Goal: Task Accomplishment & Management: Complete application form

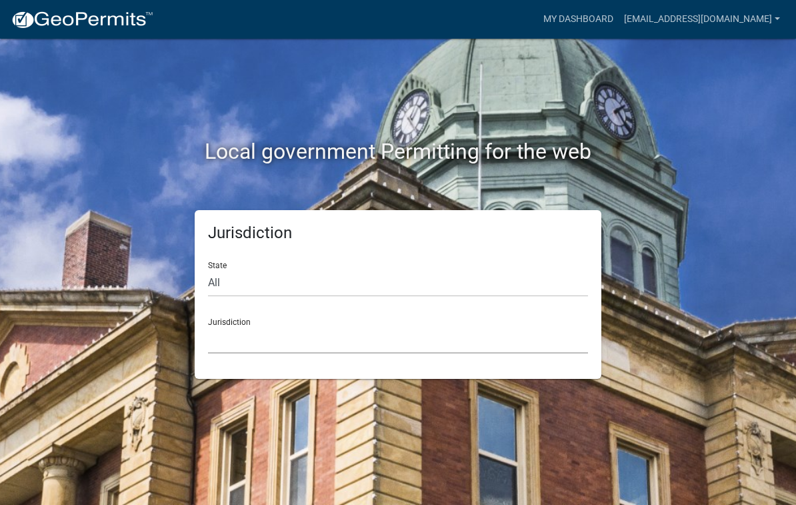
click at [281, 337] on select "[GEOGRAPHIC_DATA], [US_STATE] [GEOGRAPHIC_DATA], [US_STATE][PERSON_NAME][GEOGRA…" at bounding box center [398, 339] width 380 height 27
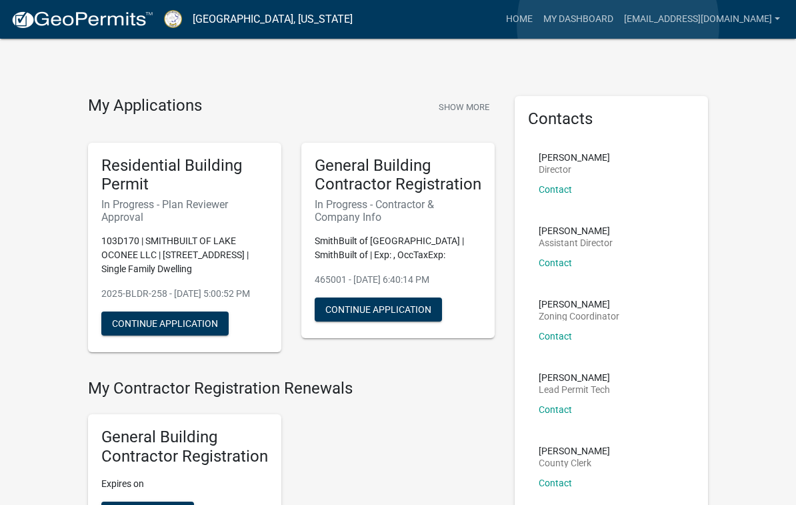
click at [619, 25] on link "My Dashboard" at bounding box center [578, 19] width 81 height 25
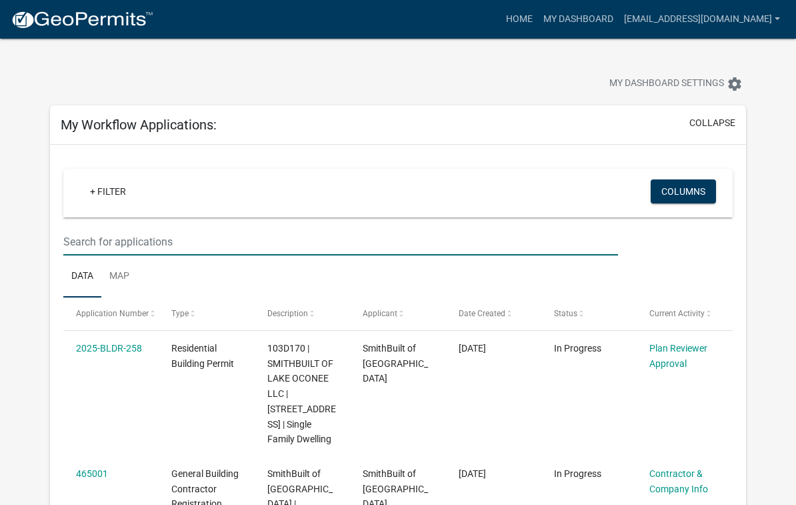
click at [124, 241] on input "text" at bounding box center [340, 241] width 555 height 27
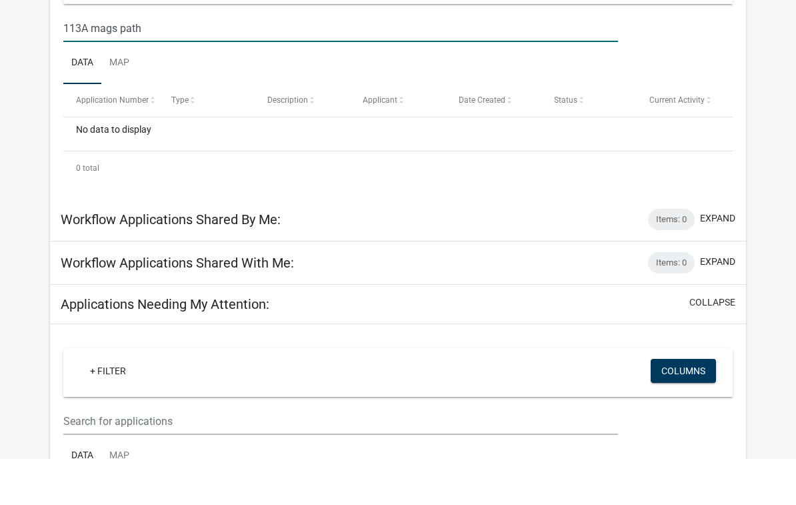
scroll to position [175, 0]
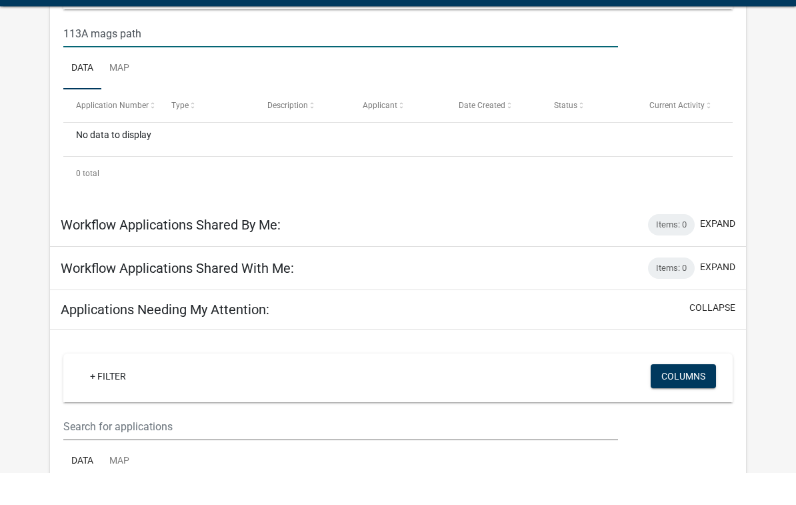
type input "113A mags path"
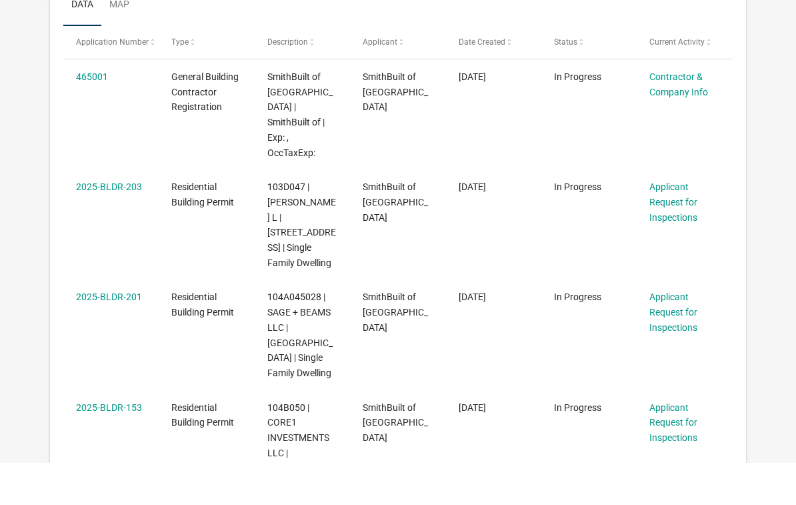
scroll to position [626, 0]
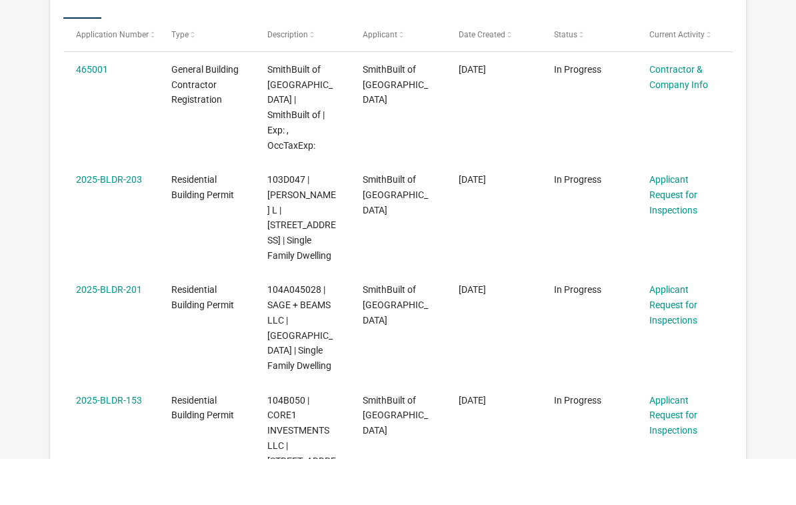
click at [684, 330] on link "Applicant Request for Inspections" at bounding box center [674, 350] width 48 height 41
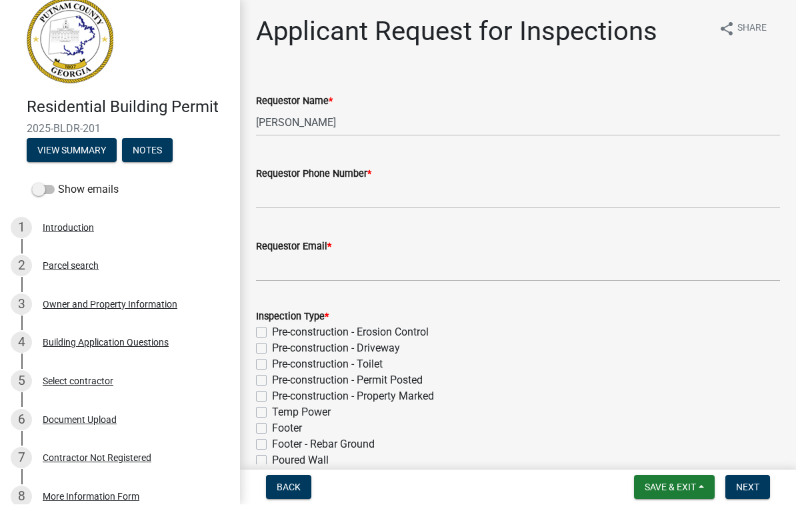
scroll to position [20, 0]
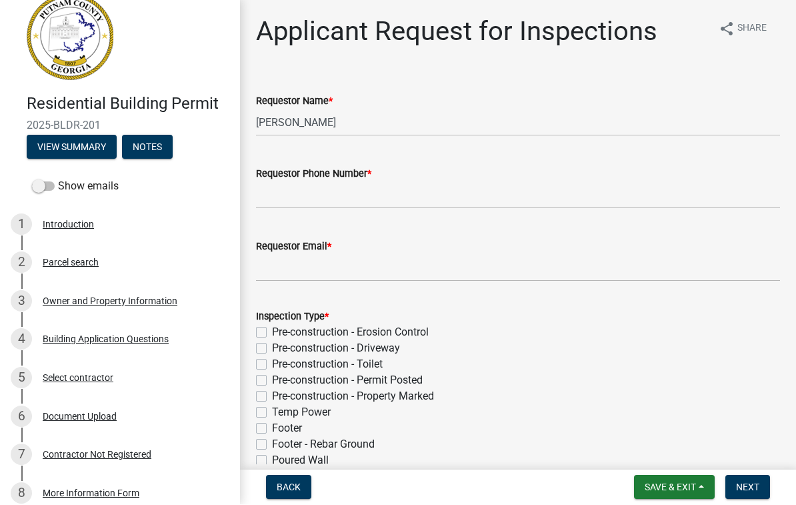
click at [85, 186] on label "Show emails" at bounding box center [75, 187] width 87 height 16
click at [58, 179] on input "Show emails" at bounding box center [58, 179] width 0 height 0
click at [79, 146] on button "View Summary" at bounding box center [72, 147] width 90 height 24
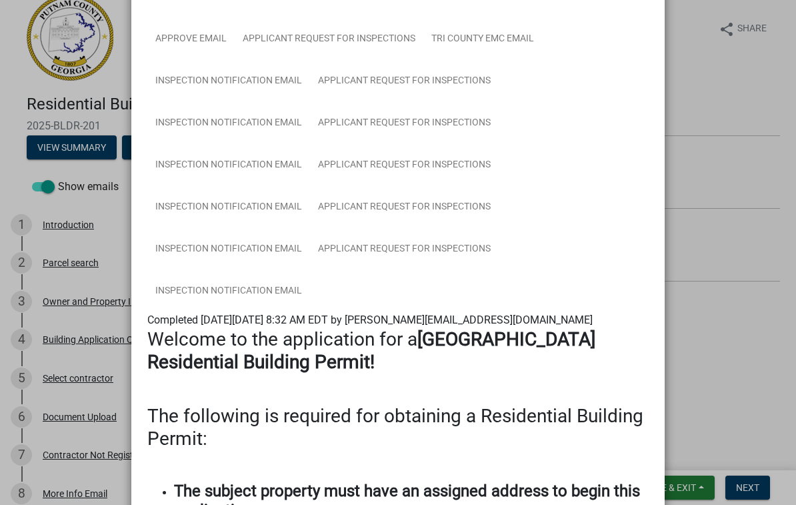
scroll to position [281, 0]
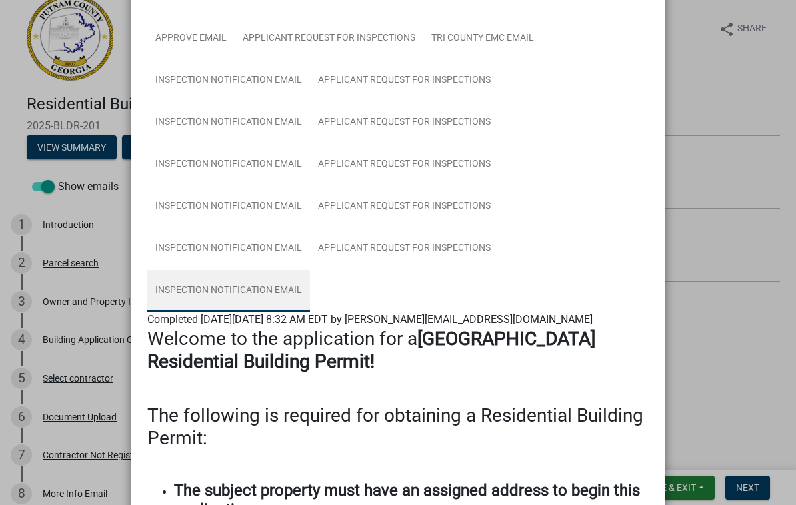
click at [181, 289] on link "Inspection Notification Email" at bounding box center [228, 290] width 163 height 43
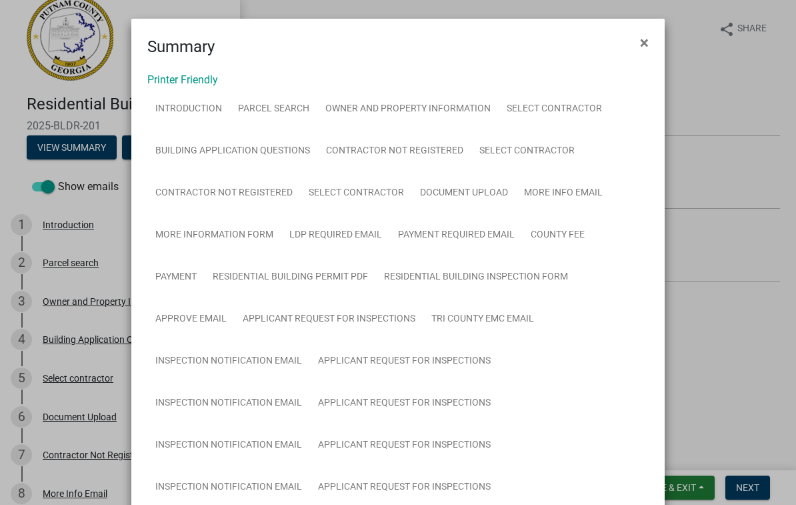
scroll to position [0, 0]
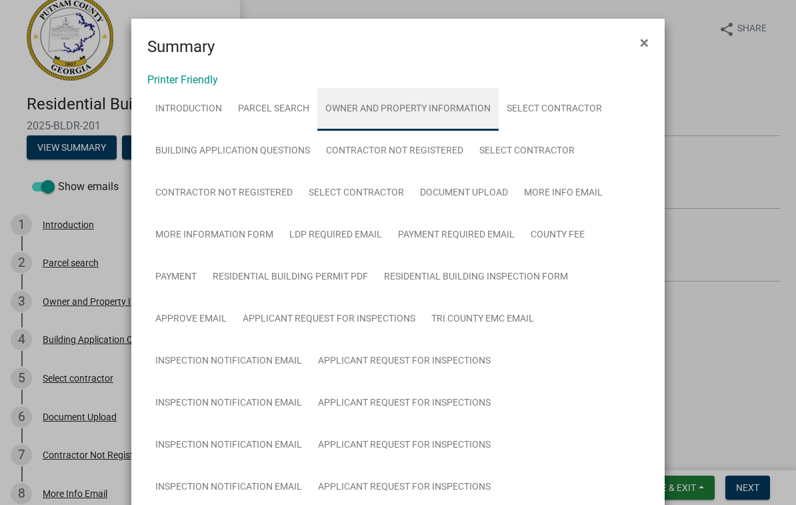
click at [429, 111] on link "Owner and Property Information" at bounding box center [407, 109] width 181 height 43
click at [432, 111] on link "Owner and Property Information" at bounding box center [407, 109] width 181 height 43
click at [706, 158] on ngb-modal-window "Summary × Printer Friendly Introduction Parcel search Owner and Property Inform…" at bounding box center [398, 252] width 796 height 505
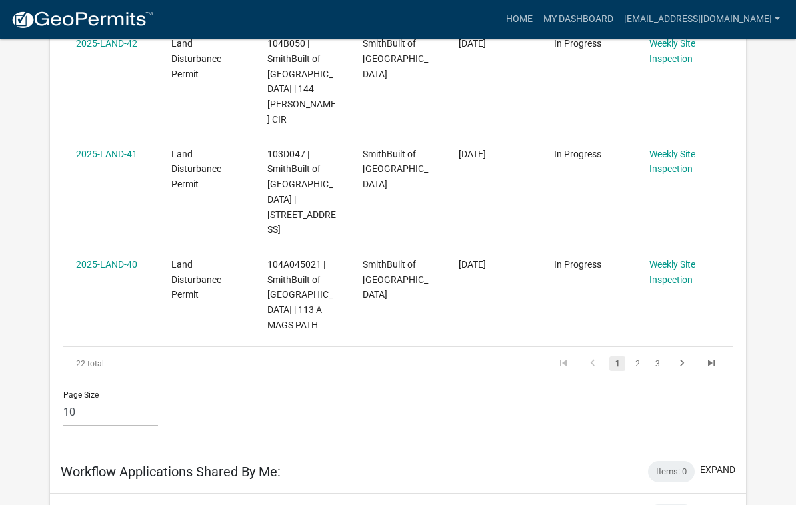
scroll to position [1106, 0]
click at [718, 357] on icon "go to last page" at bounding box center [711, 365] width 17 height 16
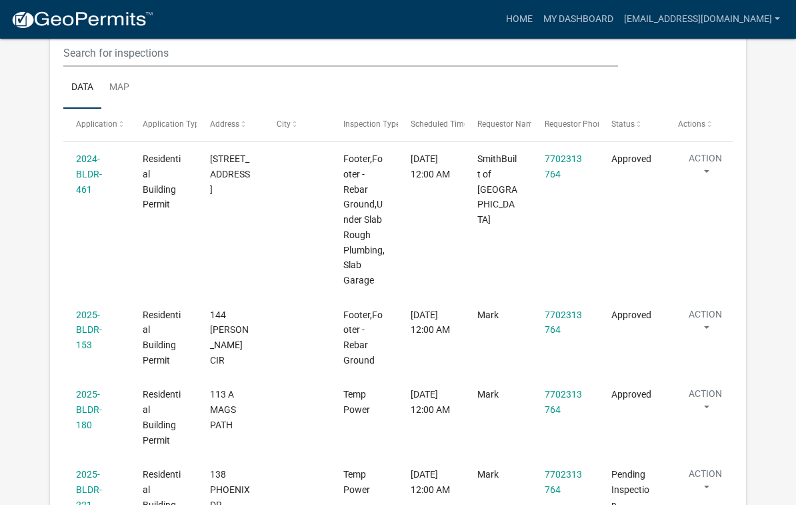
scroll to position [2005, 0]
click at [169, 389] on span "Residential Building Permit" at bounding box center [162, 417] width 38 height 56
click at [89, 389] on link "2025-BLDR-180" at bounding box center [89, 409] width 26 height 41
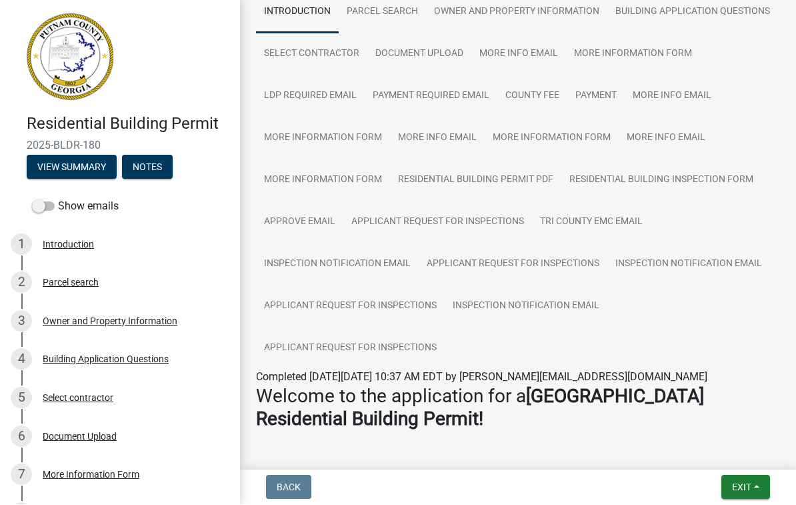
scroll to position [107, 0]
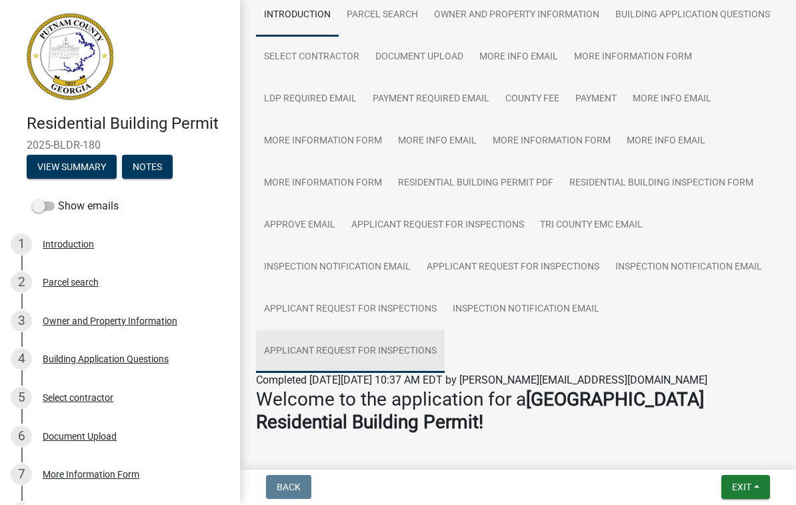
click at [375, 353] on link "Applicant Request for Inspections" at bounding box center [350, 352] width 189 height 43
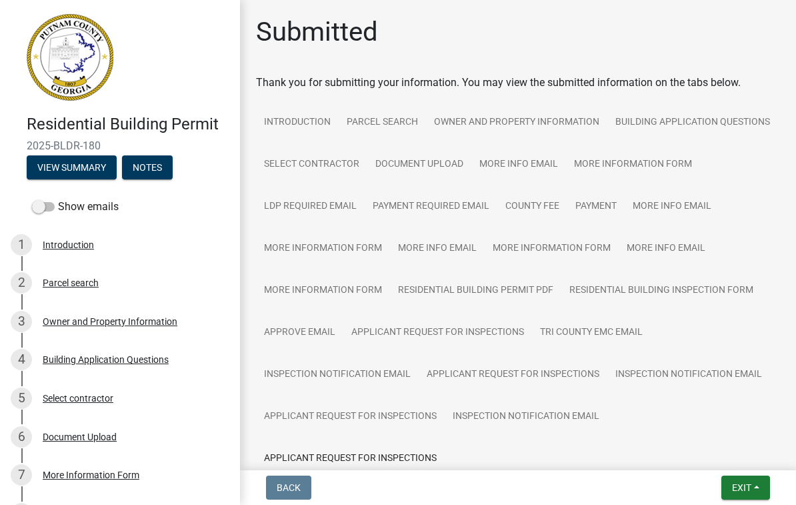
scroll to position [0, 0]
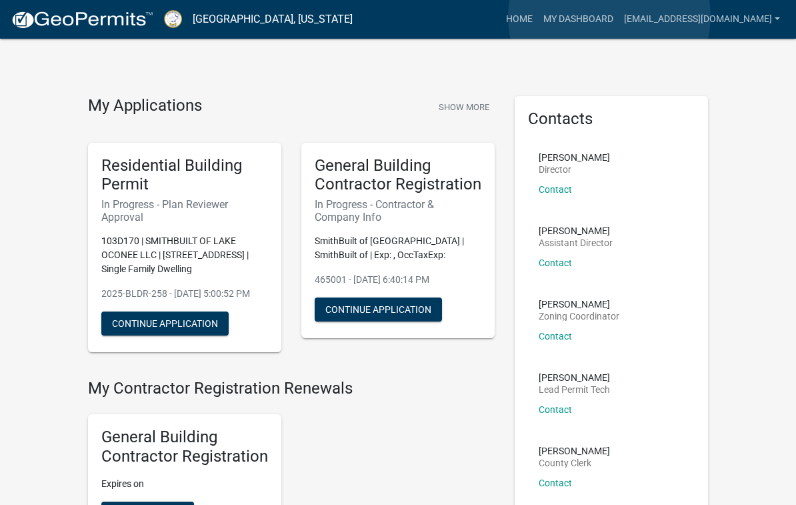
click at [610, 17] on link "My Dashboard" at bounding box center [578, 19] width 81 height 25
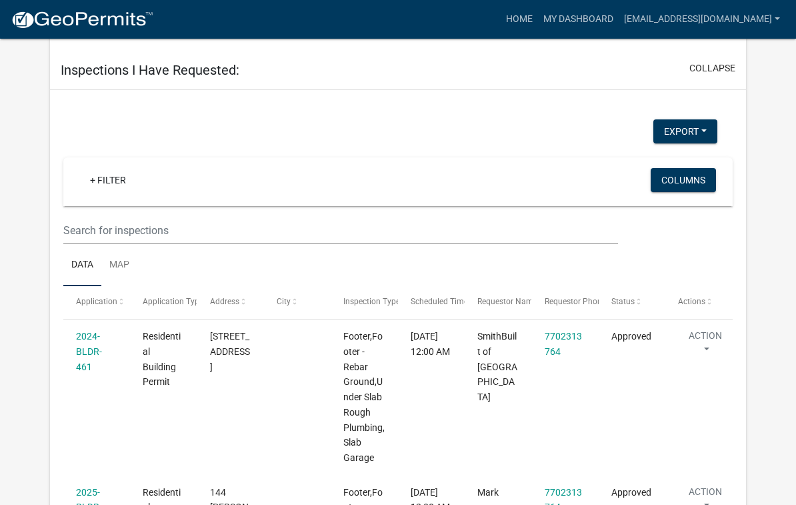
scroll to position [2784, 0]
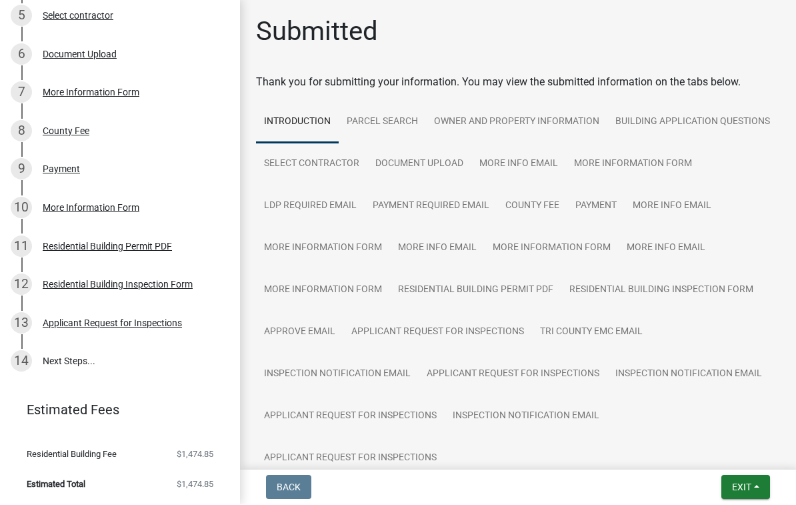
scroll to position [381, 0]
click at [78, 327] on div "Applicant Request for Inspections" at bounding box center [112, 323] width 139 height 9
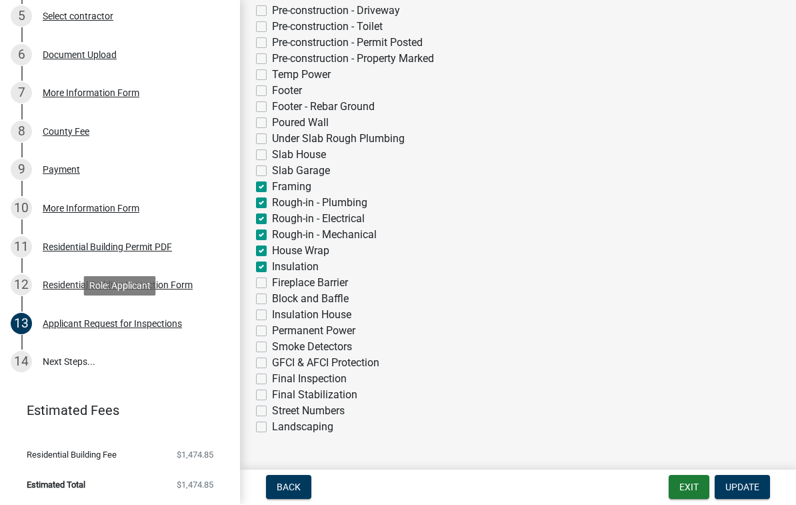
scroll to position [337, 0]
click at [272, 203] on label "Rough-in - Plumbing" at bounding box center [319, 204] width 95 height 16
click at [272, 203] on input "Rough-in - Plumbing" at bounding box center [276, 200] width 9 height 9
checkbox input "false"
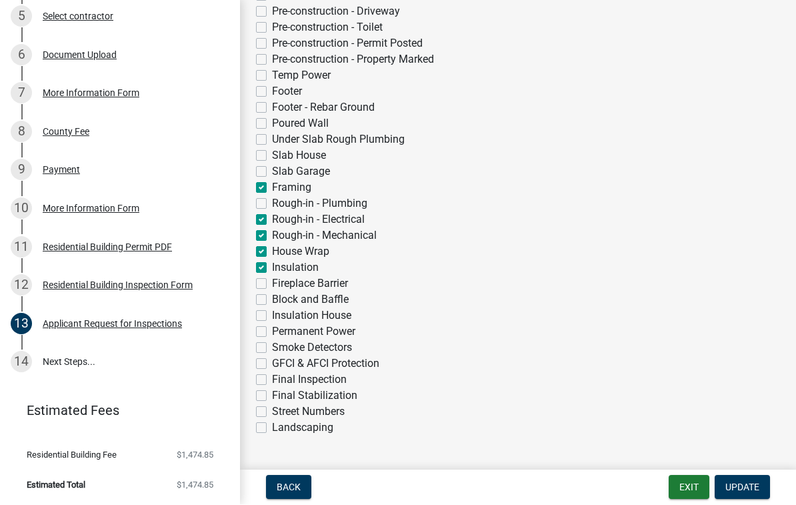
checkbox input "false"
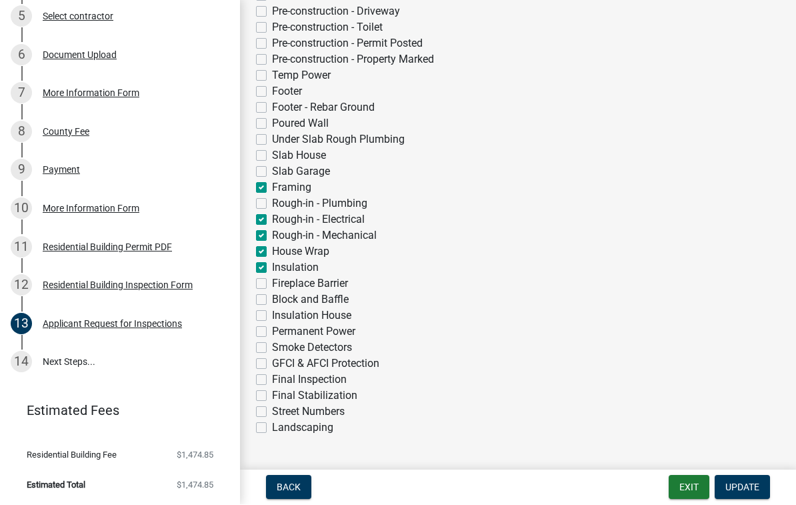
checkbox input "false"
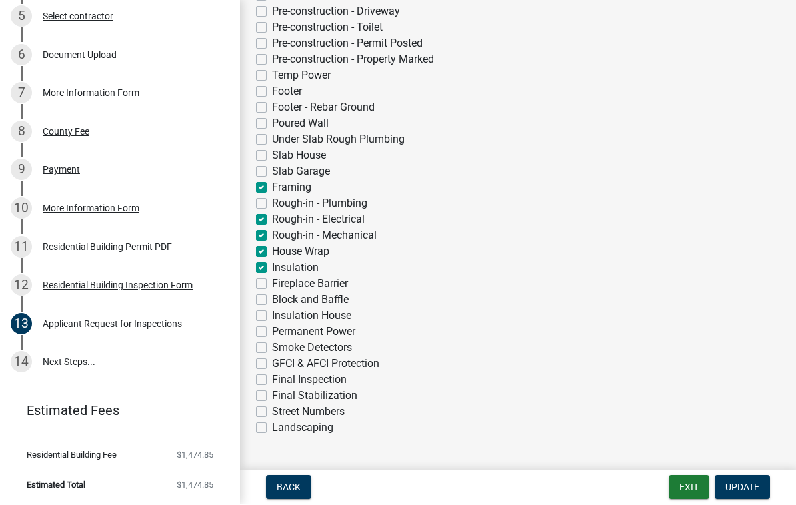
checkbox input "false"
checkbox input "true"
checkbox input "false"
checkbox input "true"
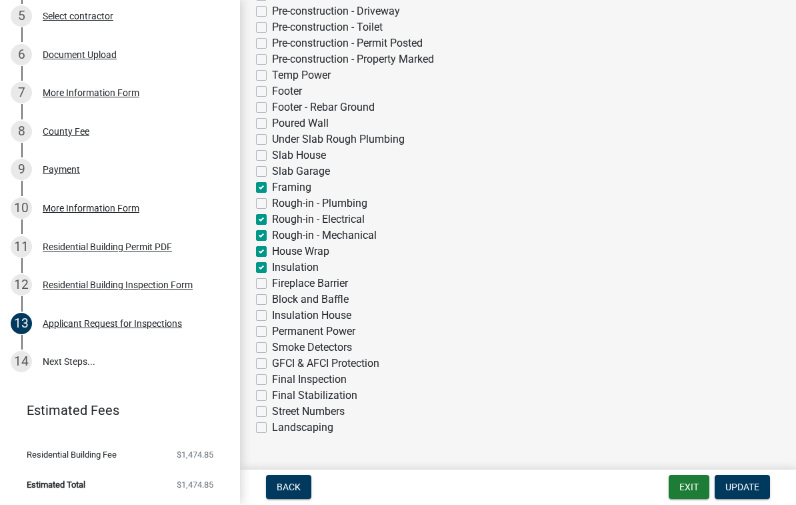
checkbox input "true"
checkbox input "false"
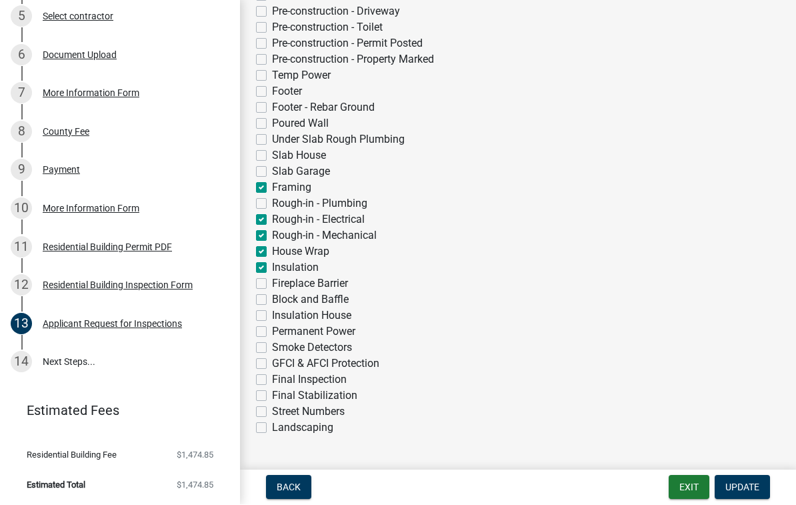
checkbox input "false"
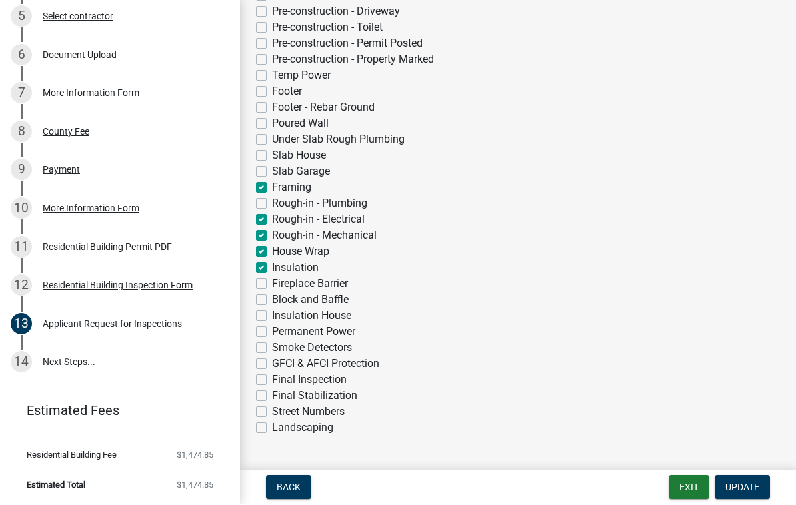
checkbox input "false"
click at [272, 218] on label "Rough-in - Electrical" at bounding box center [318, 220] width 93 height 16
click at [272, 218] on input "Rough-in - Electrical" at bounding box center [276, 216] width 9 height 9
checkbox input "false"
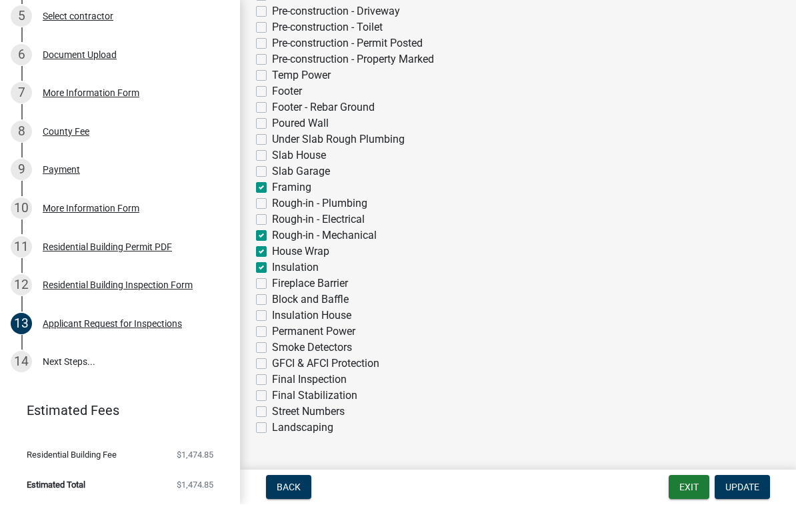
checkbox input "false"
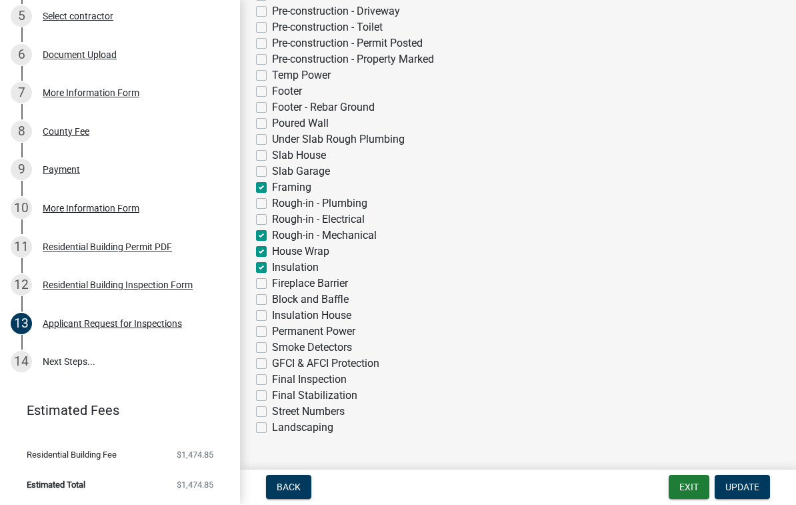
checkbox input "false"
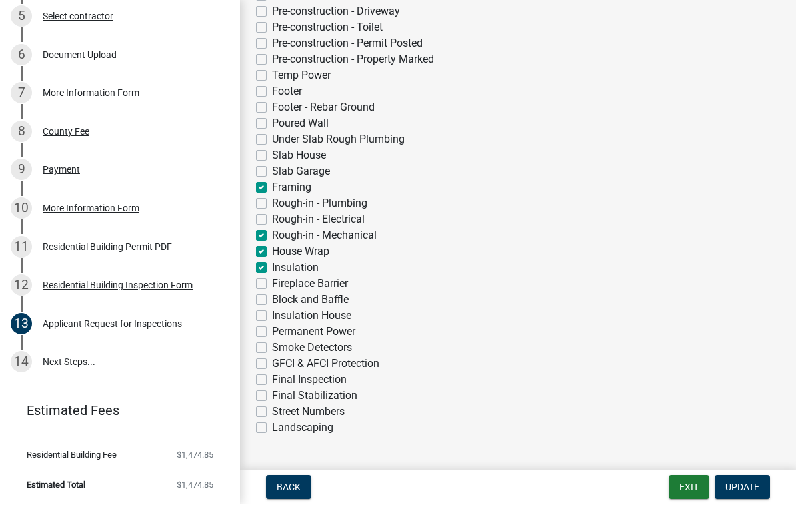
checkbox input "false"
checkbox input "true"
checkbox input "false"
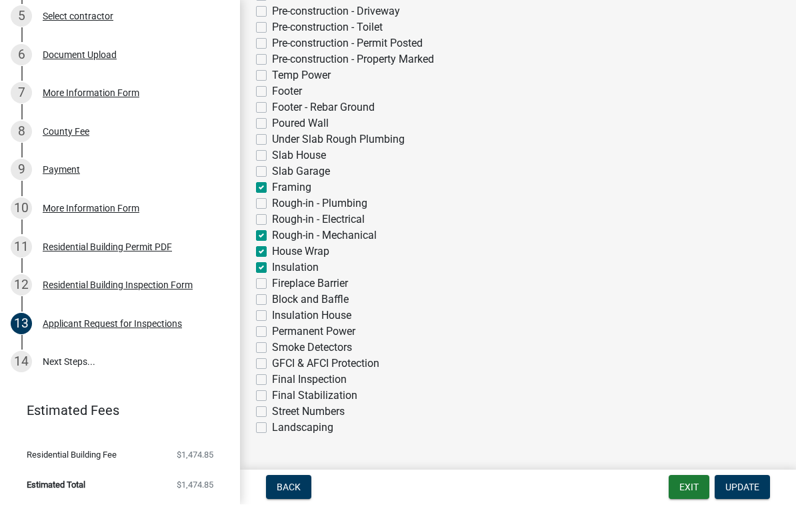
checkbox input "true"
checkbox input "false"
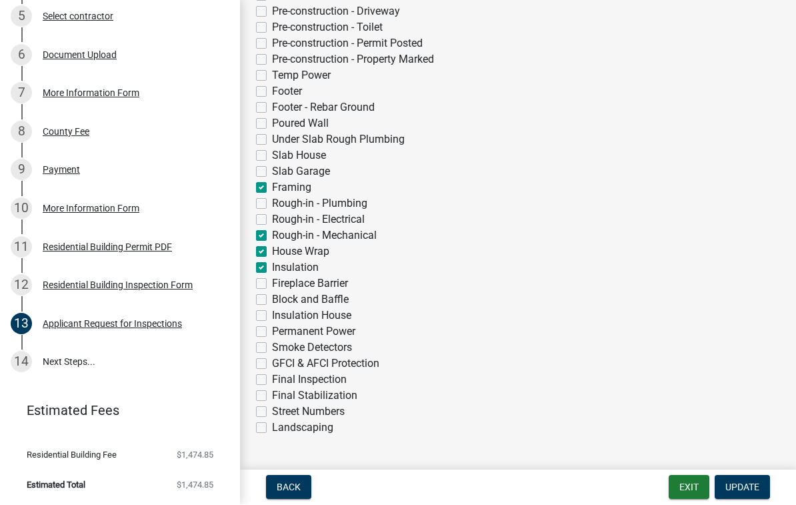
checkbox input "false"
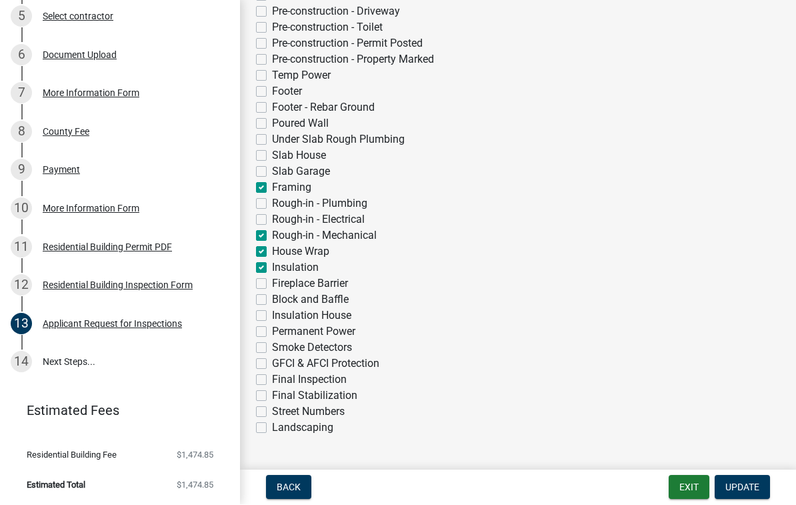
checkbox input "false"
click at [272, 235] on label "Rough-in - Mechanical" at bounding box center [324, 236] width 105 height 16
click at [272, 235] on input "Rough-in - Mechanical" at bounding box center [276, 232] width 9 height 9
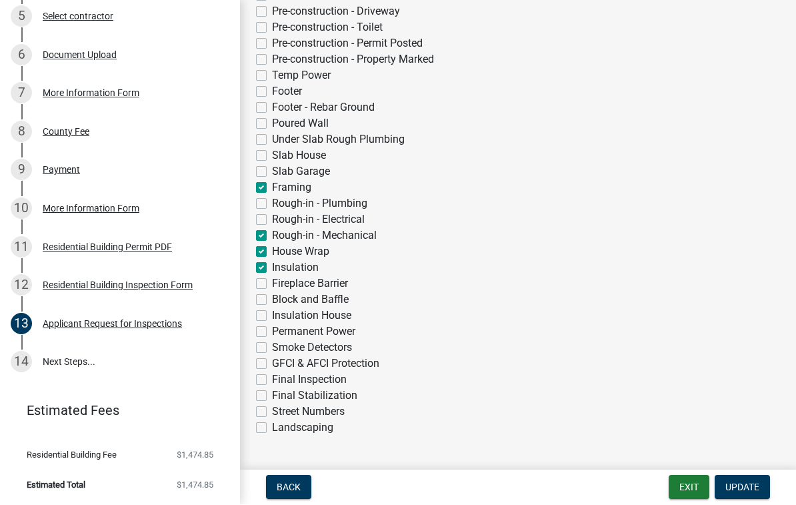
checkbox input "false"
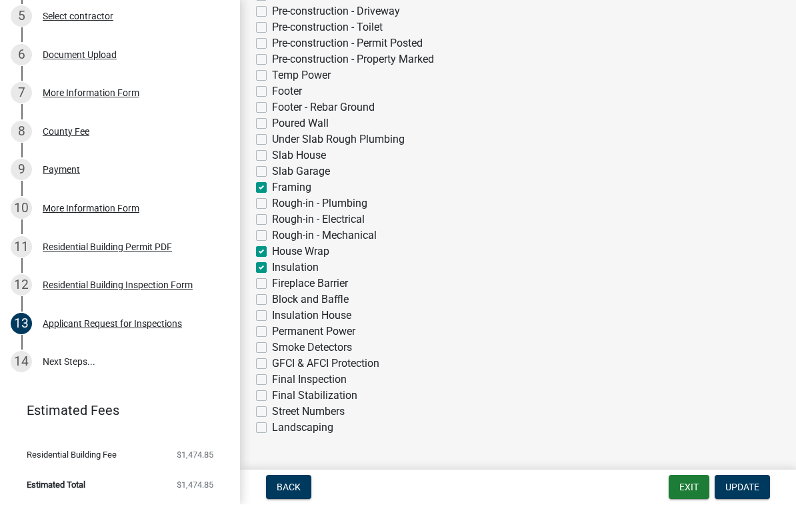
checkbox input "false"
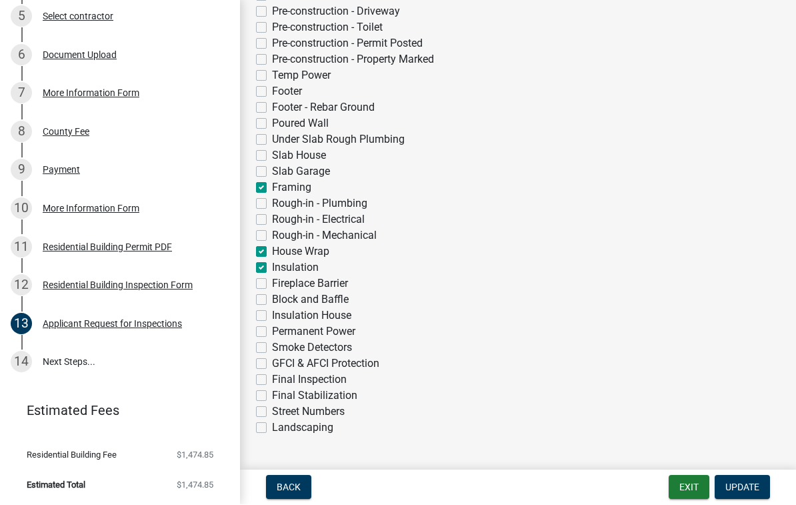
checkbox input "false"
checkbox input "true"
checkbox input "false"
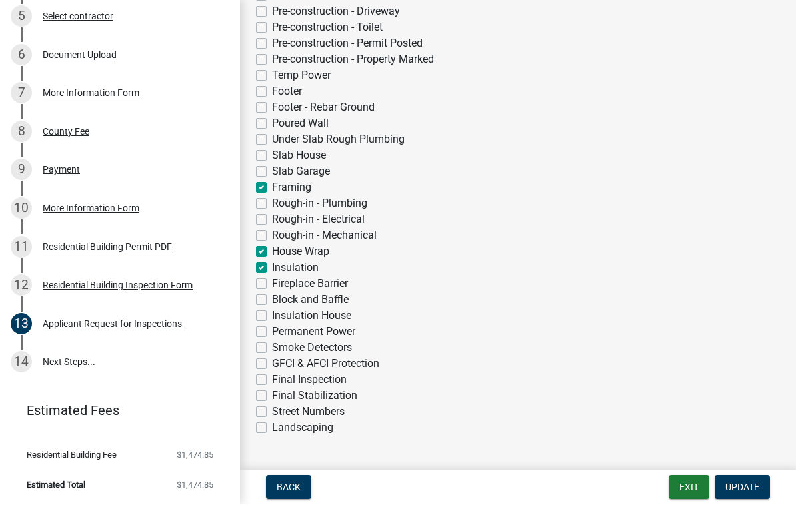
checkbox input "false"
checkbox input "true"
checkbox input "false"
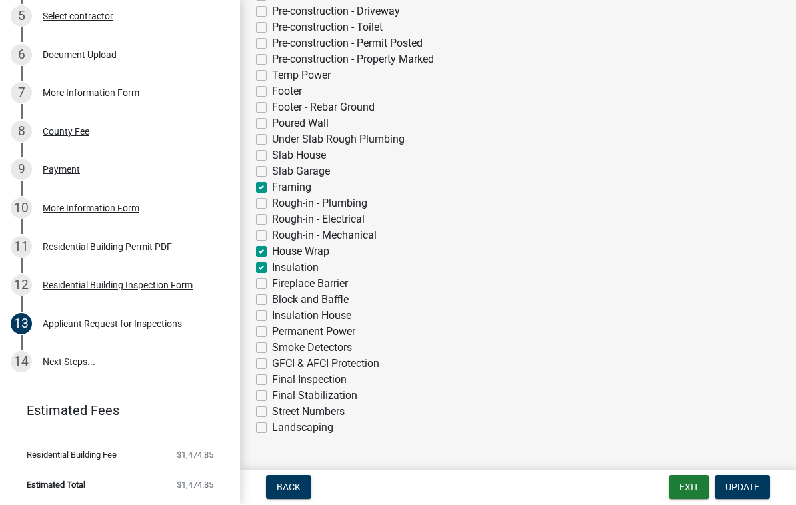
checkbox input "false"
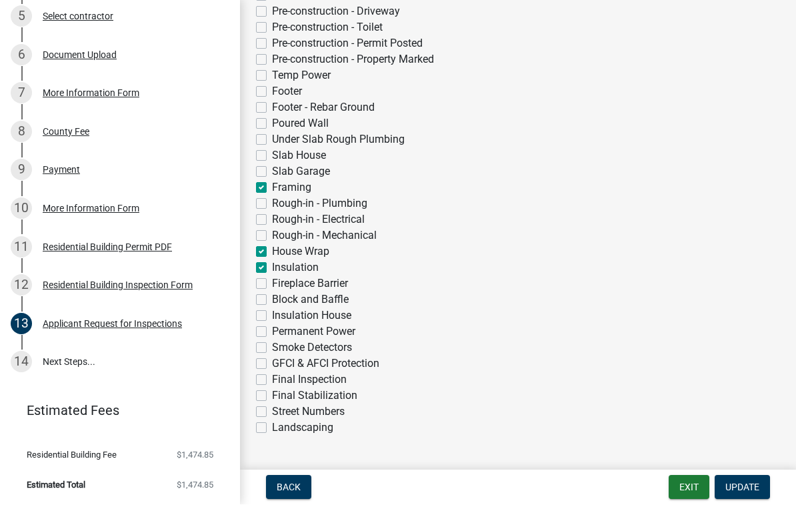
checkbox input "false"
click at [298, 365] on label "GFCI & AFCI Protection" at bounding box center [325, 364] width 107 height 16
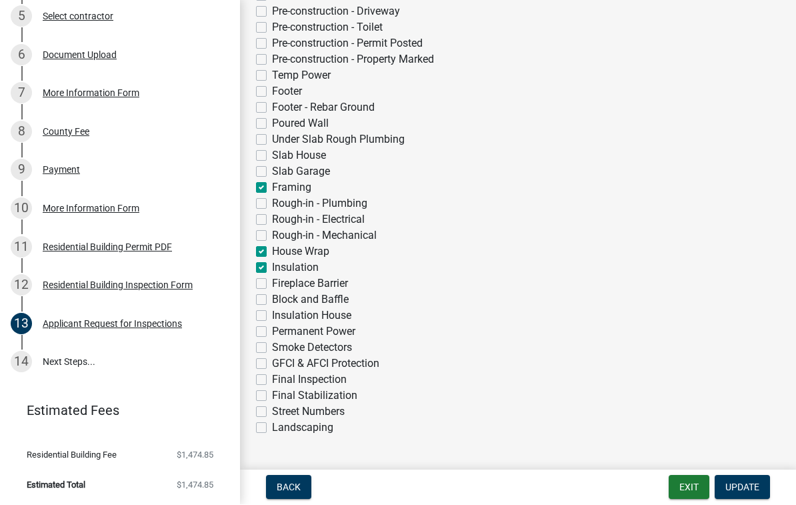
click at [281, 365] on input "GFCI & AFCI Protection" at bounding box center [276, 360] width 9 height 9
checkbox input "true"
checkbox input "false"
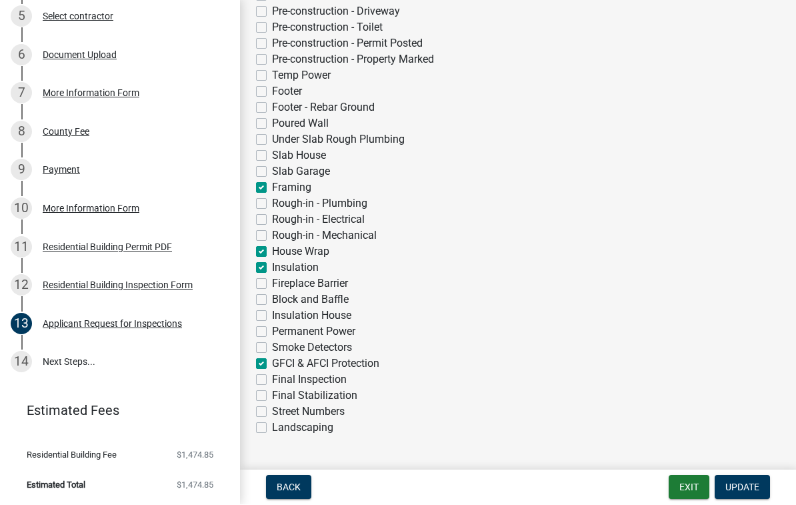
checkbox input "false"
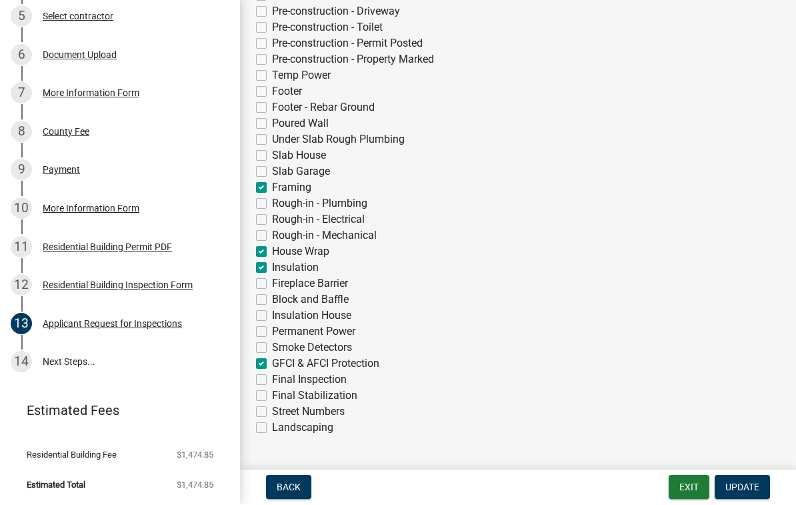
checkbox input "false"
checkbox input "true"
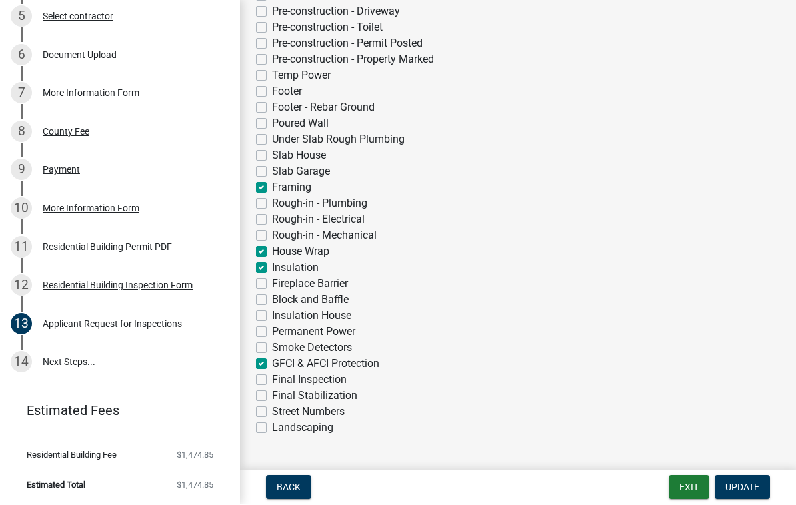
checkbox input "false"
checkbox input "true"
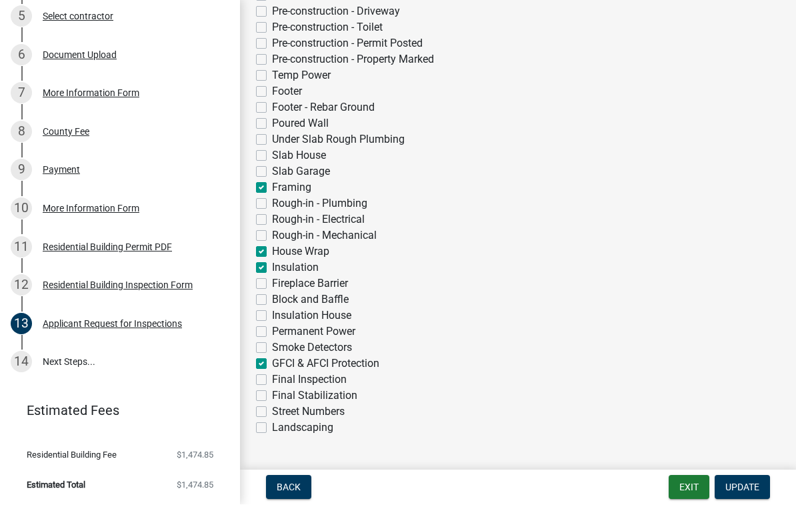
checkbox input "false"
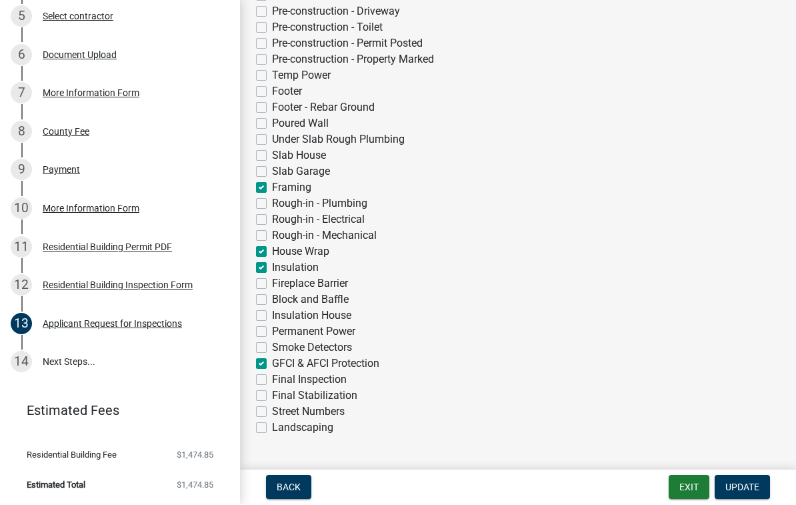
checkbox input "true"
checkbox input "false"
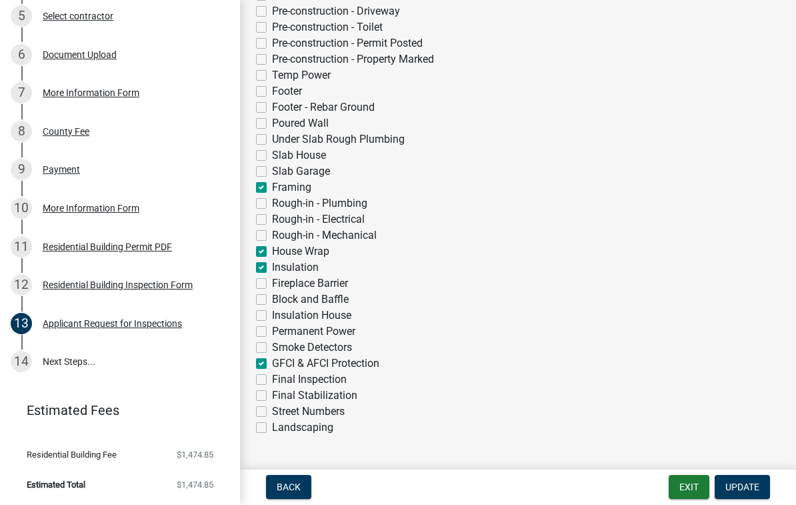
click at [272, 365] on label "GFCI & AFCI Protection" at bounding box center [325, 364] width 107 height 16
click at [272, 365] on input "GFCI & AFCI Protection" at bounding box center [276, 360] width 9 height 9
checkbox input "false"
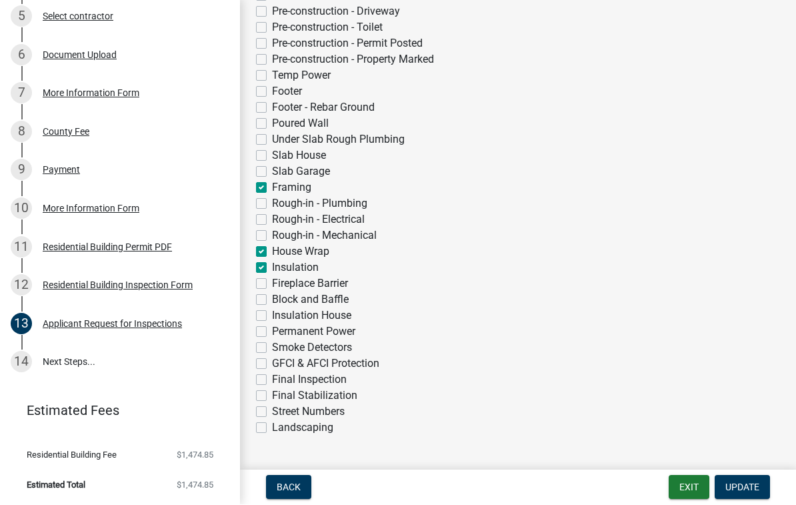
checkbox input "false"
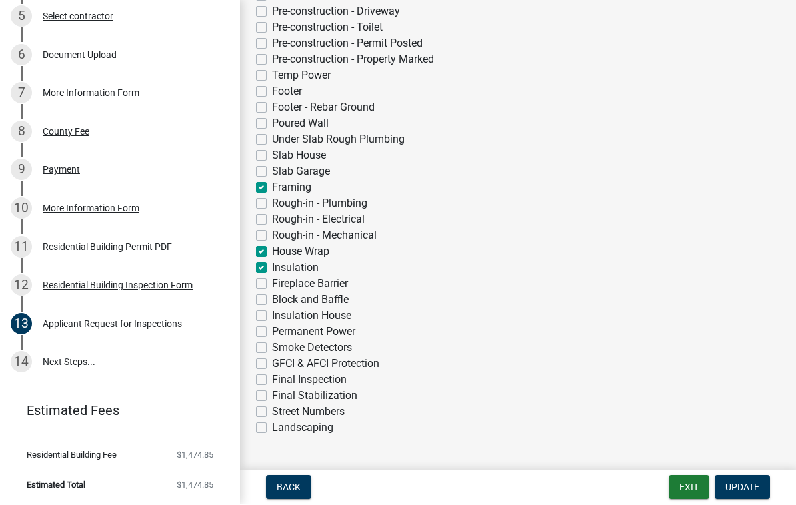
checkbox input "false"
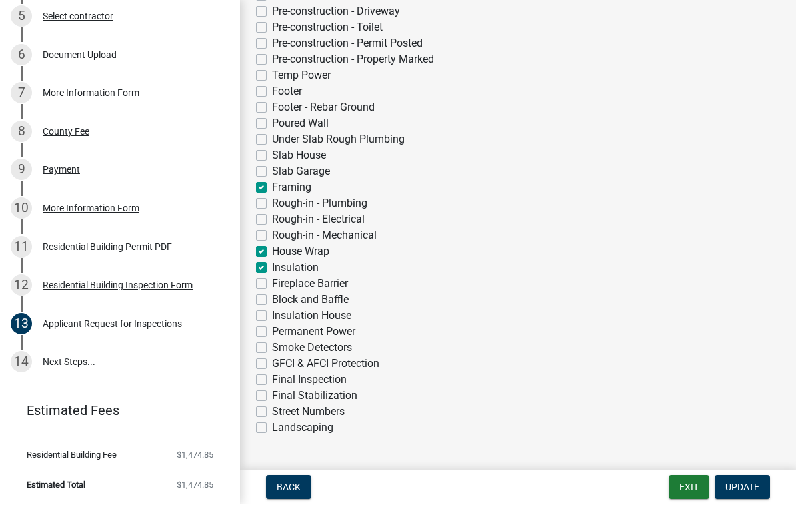
checkbox input "true"
checkbox input "false"
checkbox input "true"
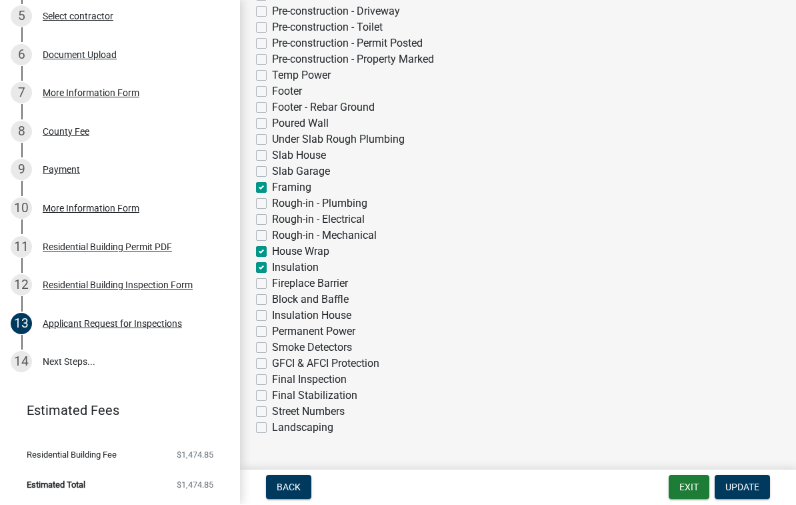
checkbox input "true"
checkbox input "false"
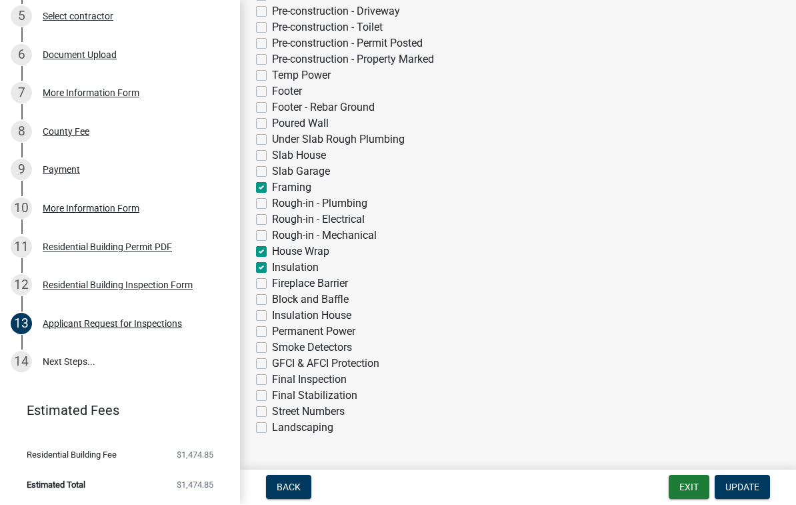
checkbox input "false"
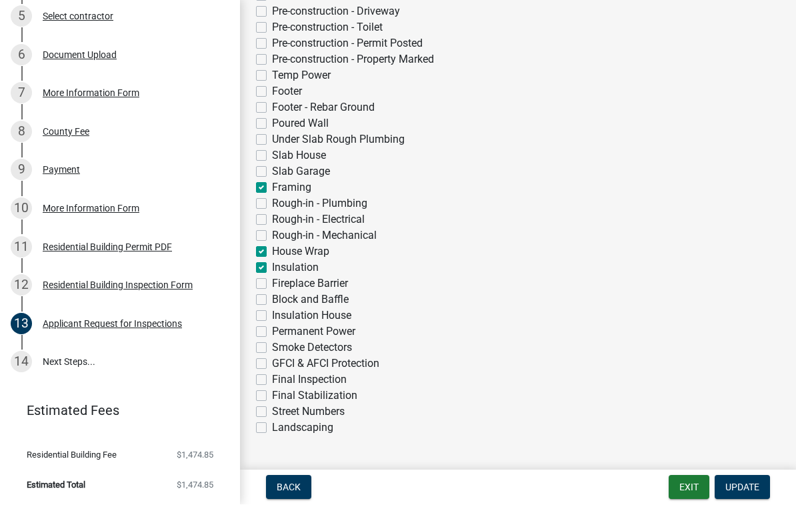
checkbox input "false"
click at [272, 313] on label "Insulation House" at bounding box center [311, 316] width 79 height 16
click at [272, 313] on input "Insulation House" at bounding box center [276, 312] width 9 height 9
checkbox input "true"
checkbox input "false"
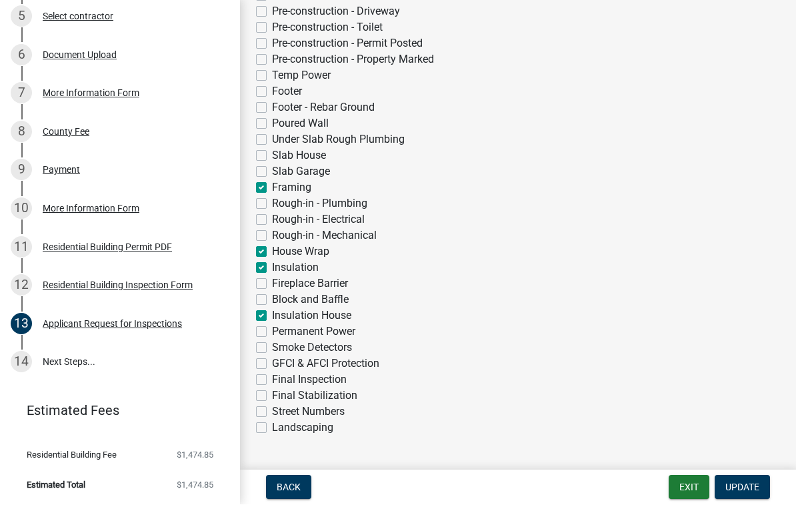
checkbox input "false"
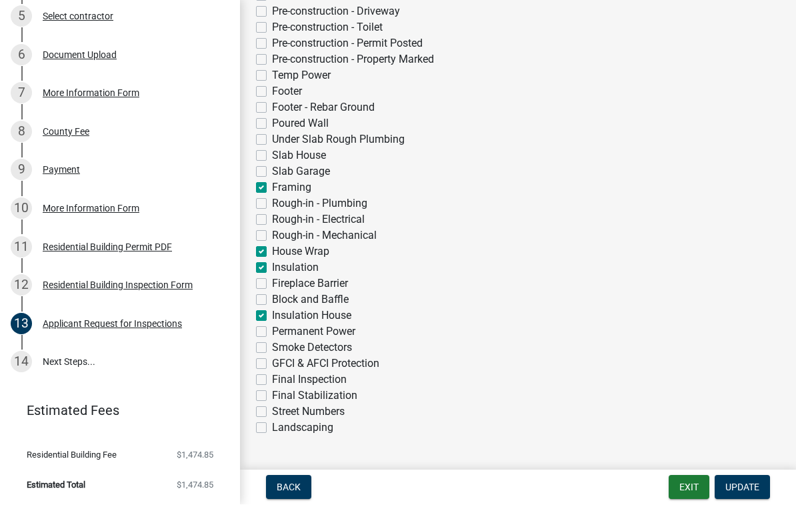
checkbox input "false"
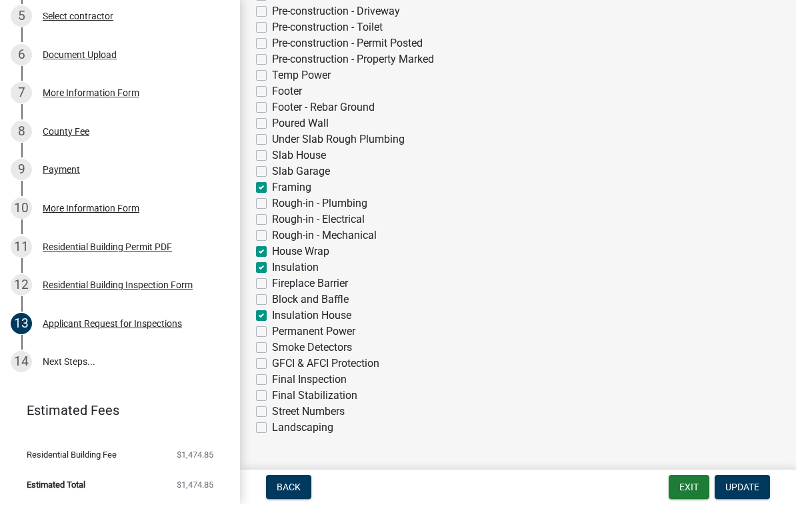
checkbox input "false"
checkbox input "true"
checkbox input "false"
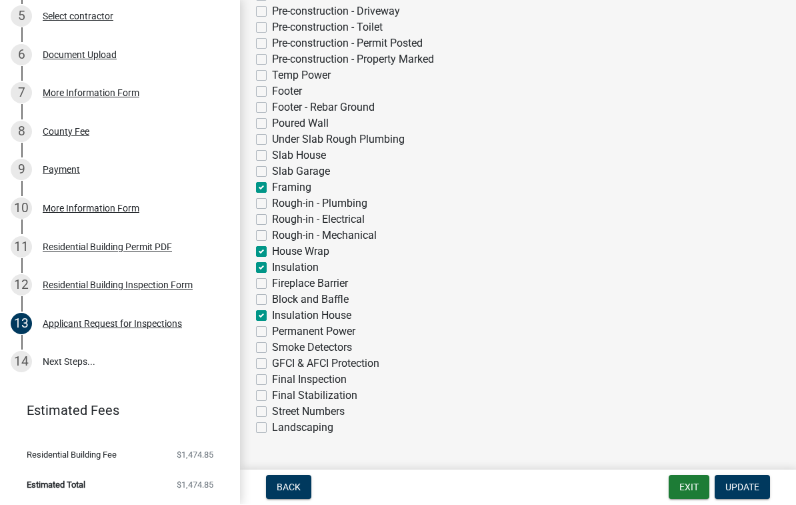
checkbox input "true"
checkbox input "false"
checkbox input "true"
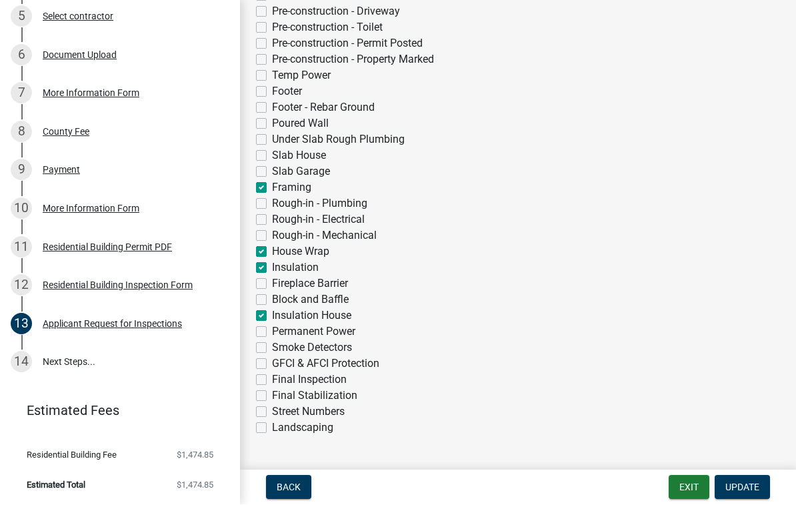
checkbox input "false"
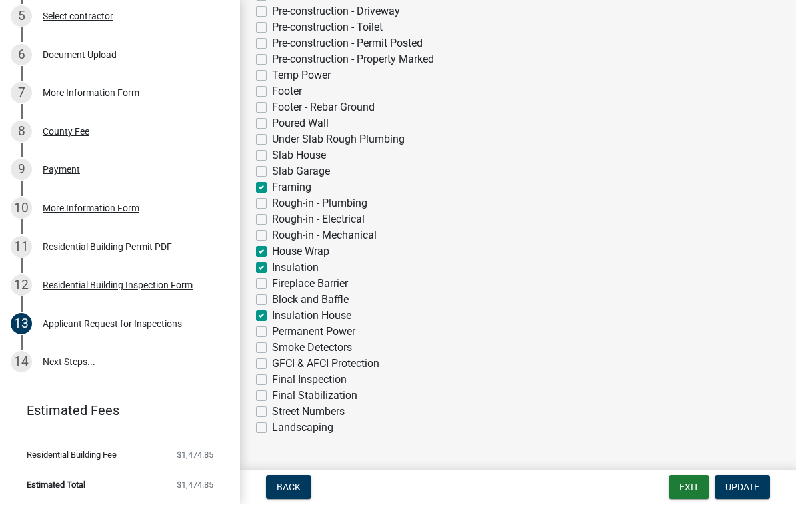
checkbox input "false"
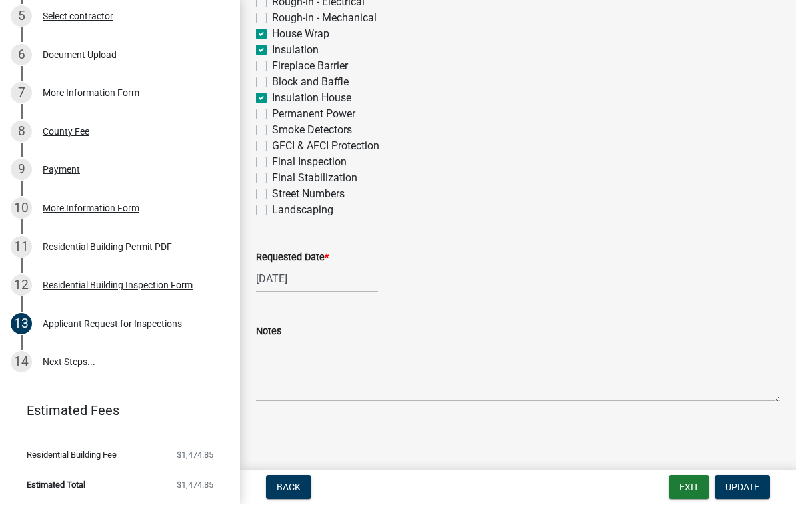
scroll to position [554, 0]
click at [747, 485] on span "Update" at bounding box center [743, 487] width 34 height 11
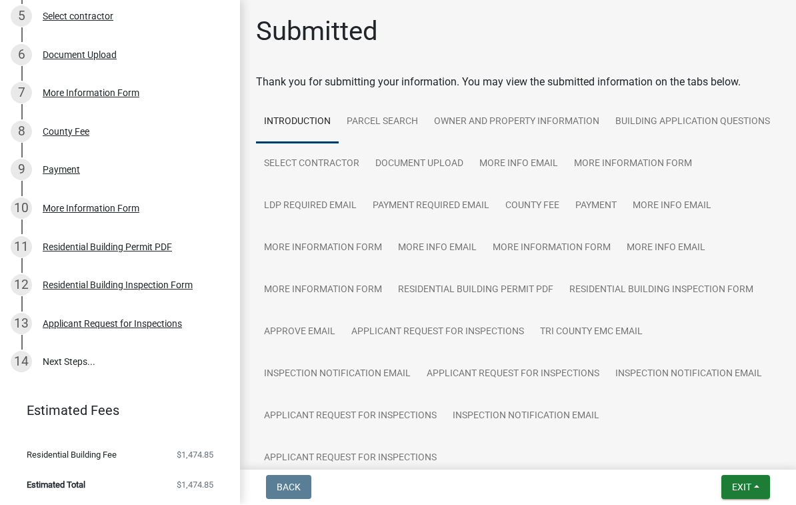
click at [742, 484] on span "Exit" at bounding box center [741, 487] width 19 height 11
click at [721, 451] on button "Save & Exit" at bounding box center [717, 453] width 107 height 32
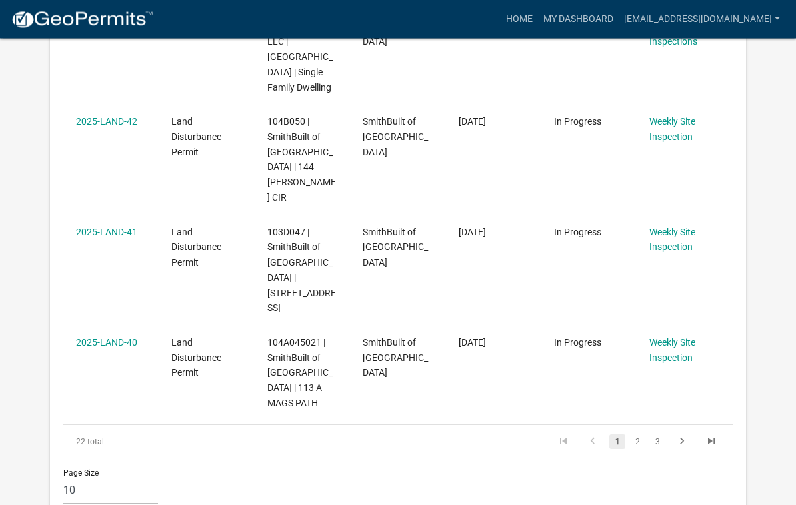
scroll to position [1028, 0]
click at [645, 434] on link "2" at bounding box center [638, 441] width 16 height 15
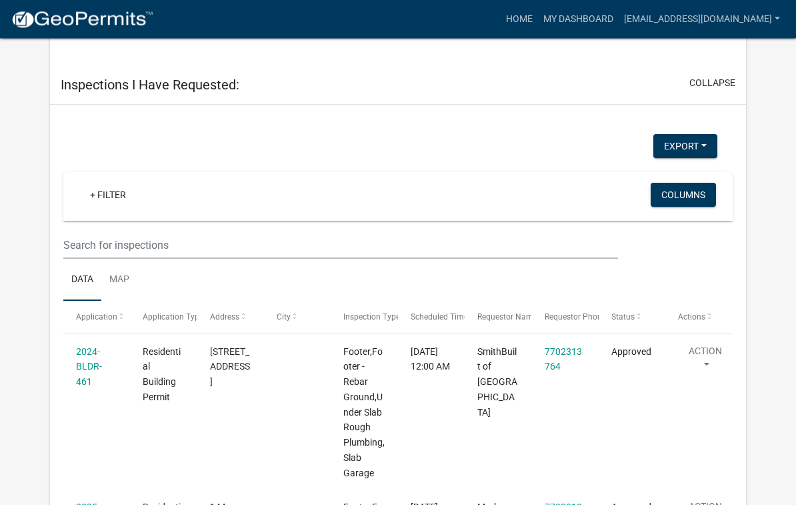
scroll to position [2804, 0]
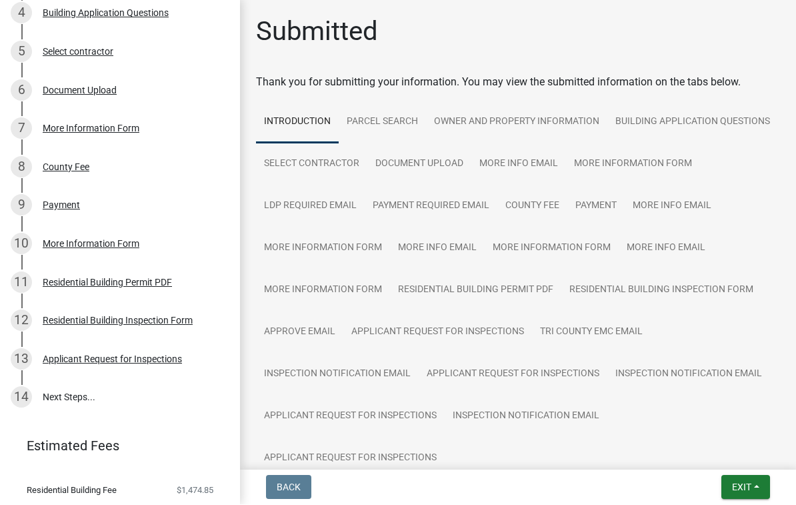
scroll to position [347, 0]
click at [82, 359] on div "Applicant Request for Inspections" at bounding box center [112, 358] width 139 height 9
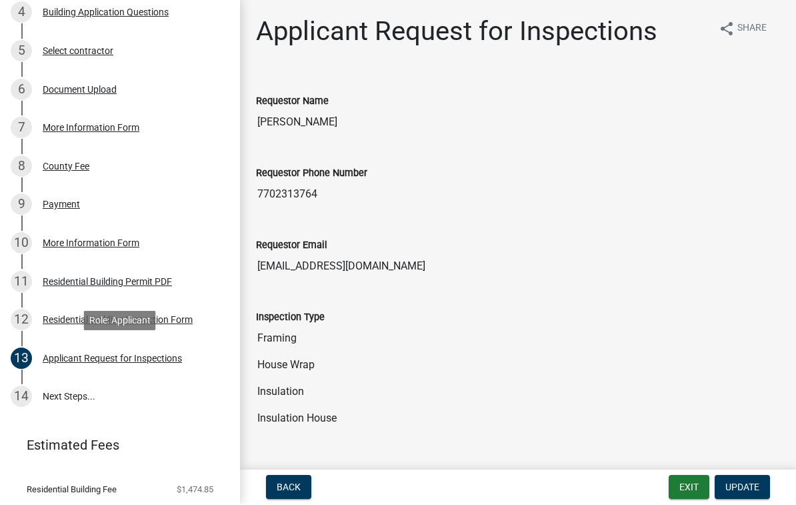
scroll to position [0, 0]
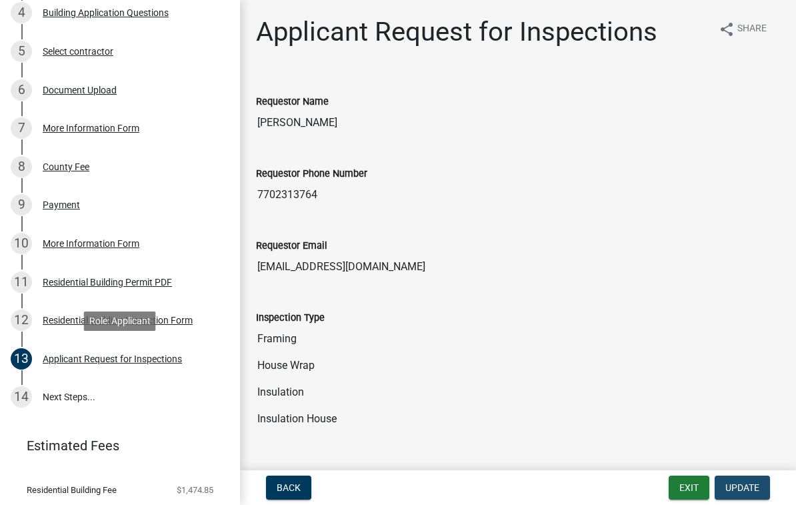
click at [748, 487] on span "Update" at bounding box center [743, 487] width 34 height 11
click at [741, 489] on span "Update" at bounding box center [743, 487] width 34 height 11
click at [737, 484] on span "Update" at bounding box center [743, 487] width 34 height 11
click at [742, 487] on span "Update" at bounding box center [743, 487] width 34 height 11
click at [685, 482] on button "Exit" at bounding box center [689, 487] width 41 height 24
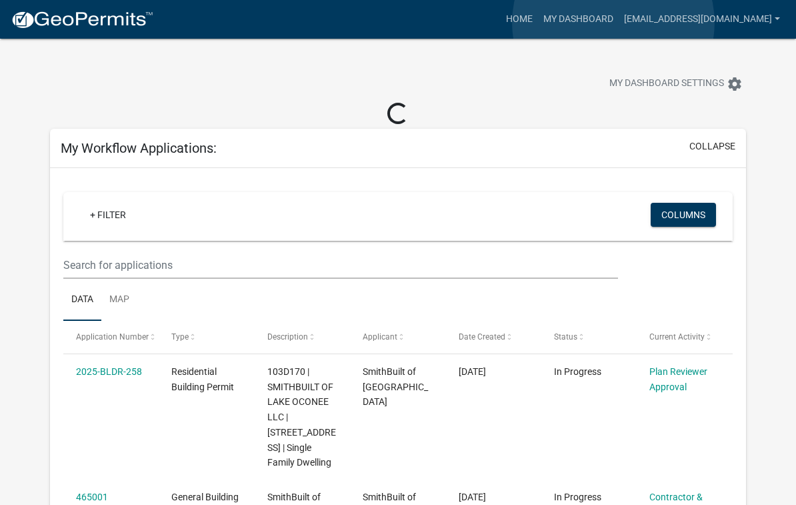
click at [614, 23] on link "My Dashboard" at bounding box center [578, 19] width 81 height 25
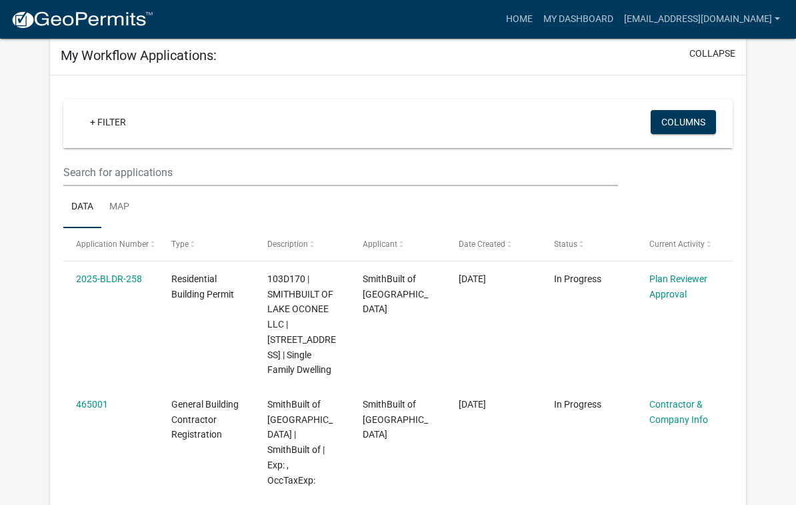
scroll to position [68, 0]
click at [677, 284] on link "Plan Reviewer Approval" at bounding box center [679, 288] width 58 height 26
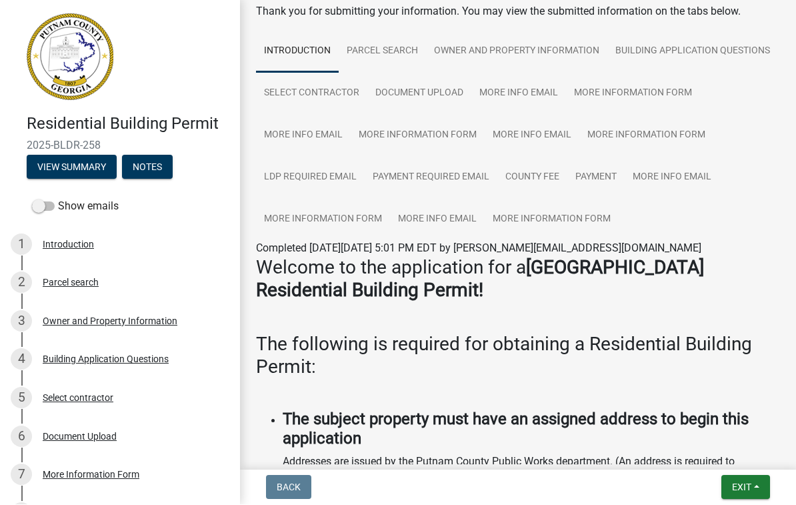
scroll to position [70, 0]
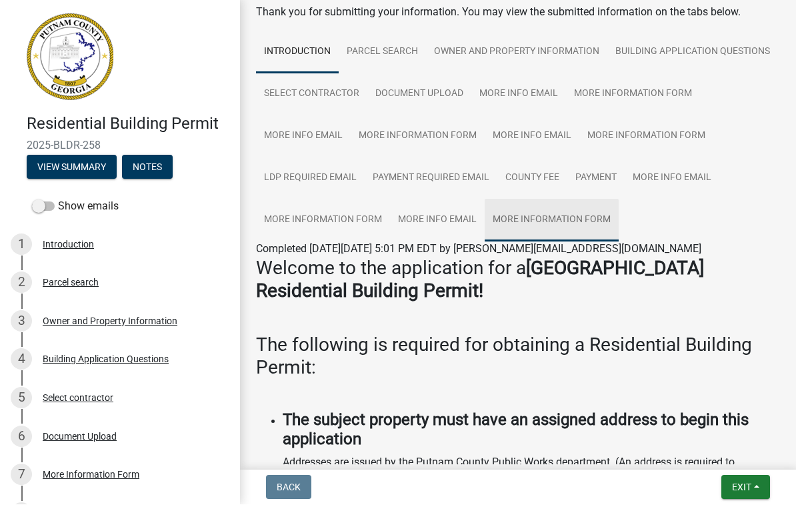
click at [582, 221] on link "More Information Form" at bounding box center [552, 220] width 134 height 43
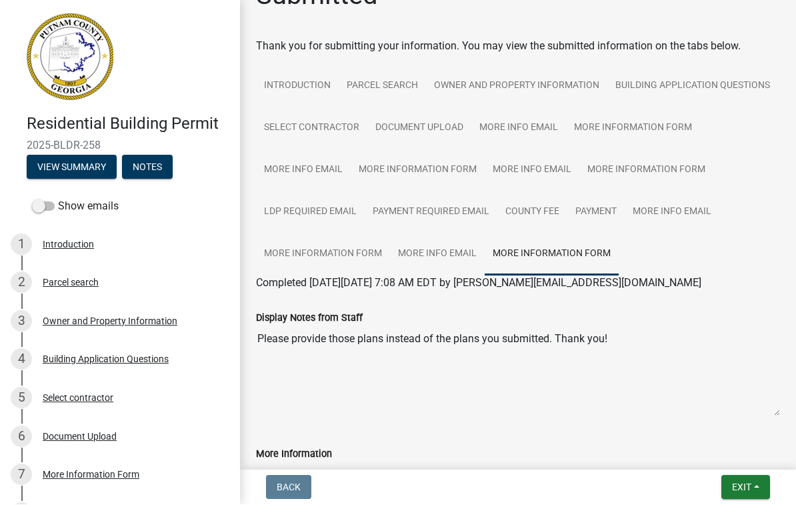
scroll to position [48, 0]
